Goal: Answer question/provide support

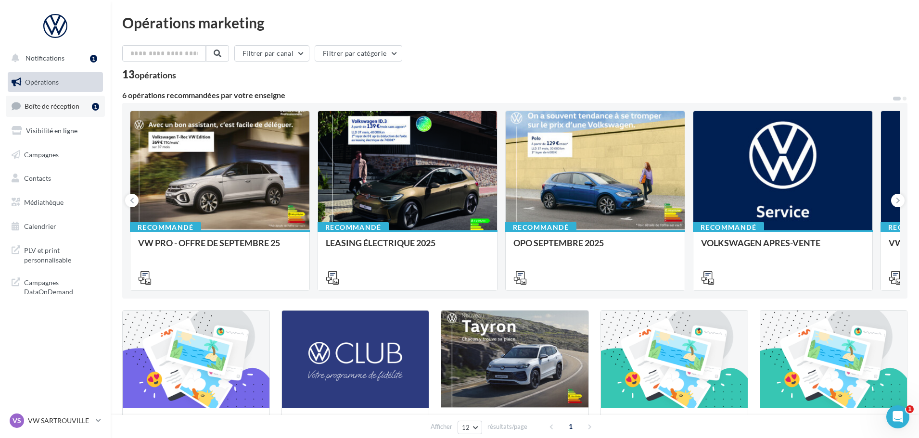
click at [65, 104] on span "Boîte de réception" at bounding box center [52, 106] width 55 height 8
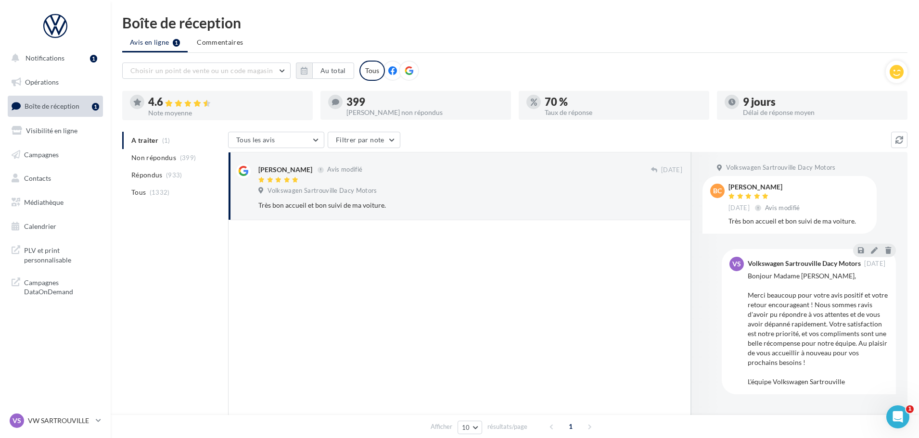
drag, startPoint x: 856, startPoint y: 221, endPoint x: 727, endPoint y: 186, distance: 134.0
click at [727, 186] on div "bC [PERSON_NAME] [DATE] Avis modifié Très bon accueil et bon suivi de ma voitur…" at bounding box center [789, 205] width 159 height 42
click at [870, 251] on icon at bounding box center [873, 250] width 7 height 7
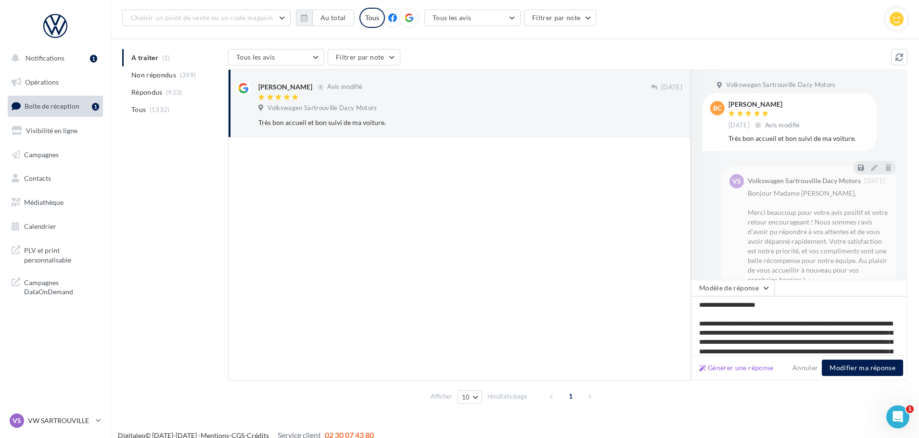
drag, startPoint x: 802, startPoint y: 350, endPoint x: 664, endPoint y: 288, distance: 151.3
click at [664, 288] on div "[PERSON_NAME] Avis modifié [DATE] Volkswagen Sartrouville Dacy Motors Très bon …" at bounding box center [567, 225] width 679 height 312
type textarea "**********"
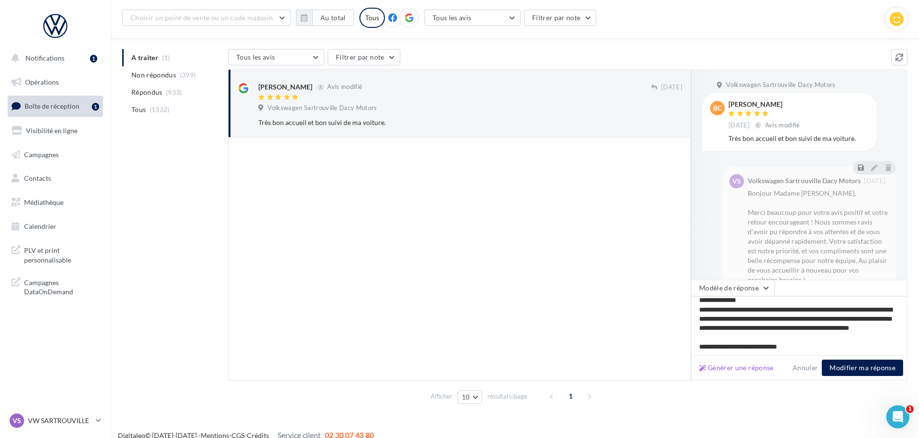
scroll to position [15, 0]
type textarea "**********"
click at [853, 367] on button "Modifier ma réponse" at bounding box center [861, 368] width 81 height 16
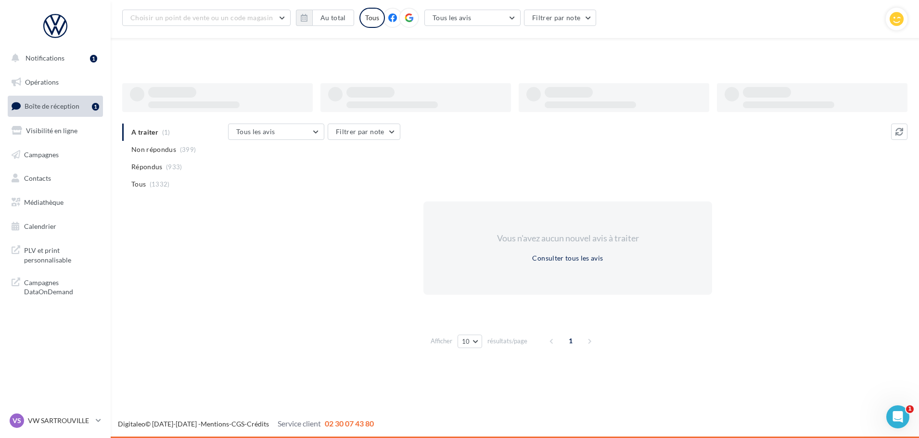
scroll to position [15, 0]
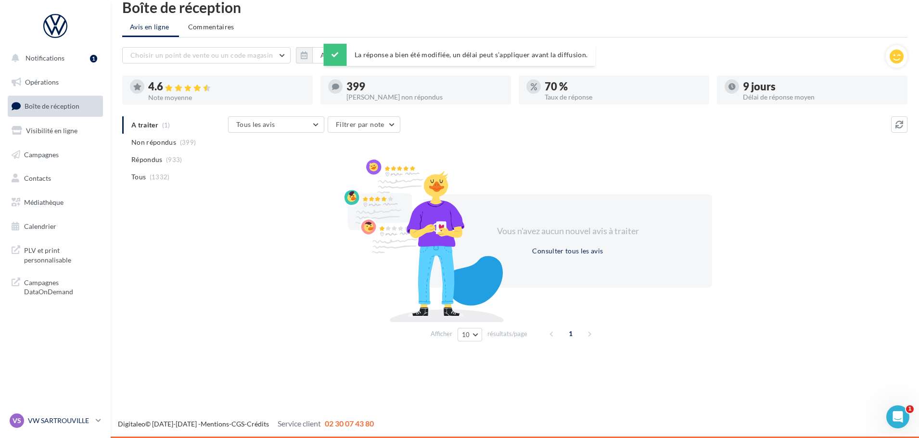
click at [55, 418] on p "VW SARTROUVILLE" at bounding box center [60, 421] width 64 height 10
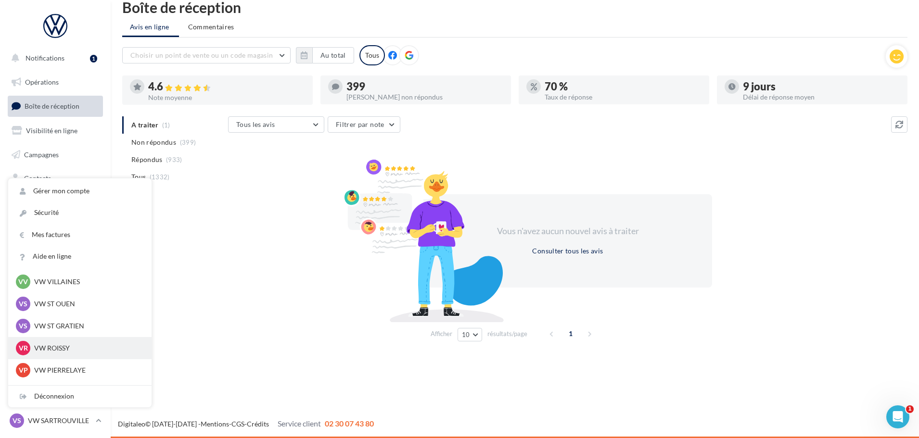
scroll to position [0, 0]
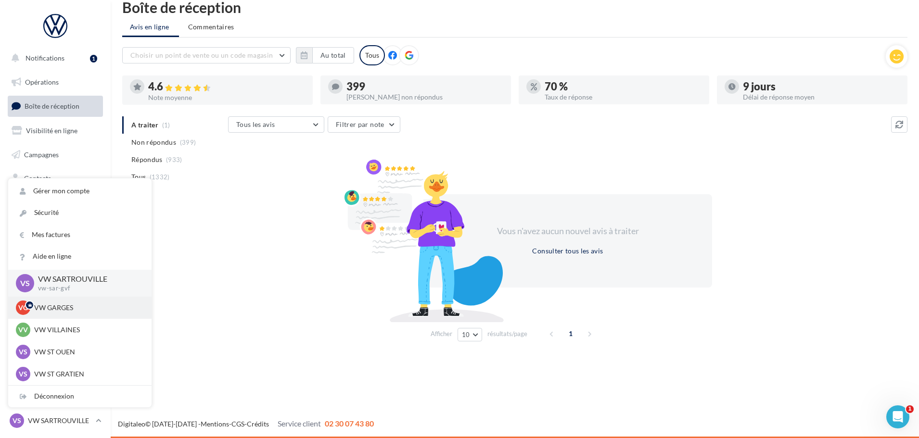
click at [60, 303] on p "VW GARGES" at bounding box center [87, 308] width 106 height 10
